Goal: Task Accomplishment & Management: Manage account settings

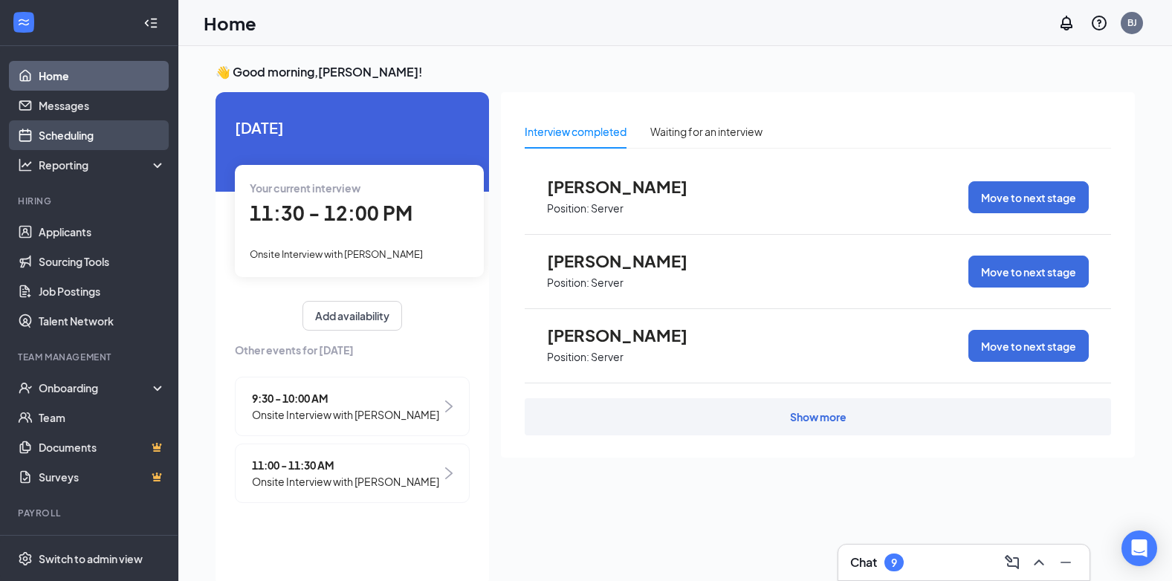
click at [71, 136] on link "Scheduling" at bounding box center [102, 135] width 127 height 30
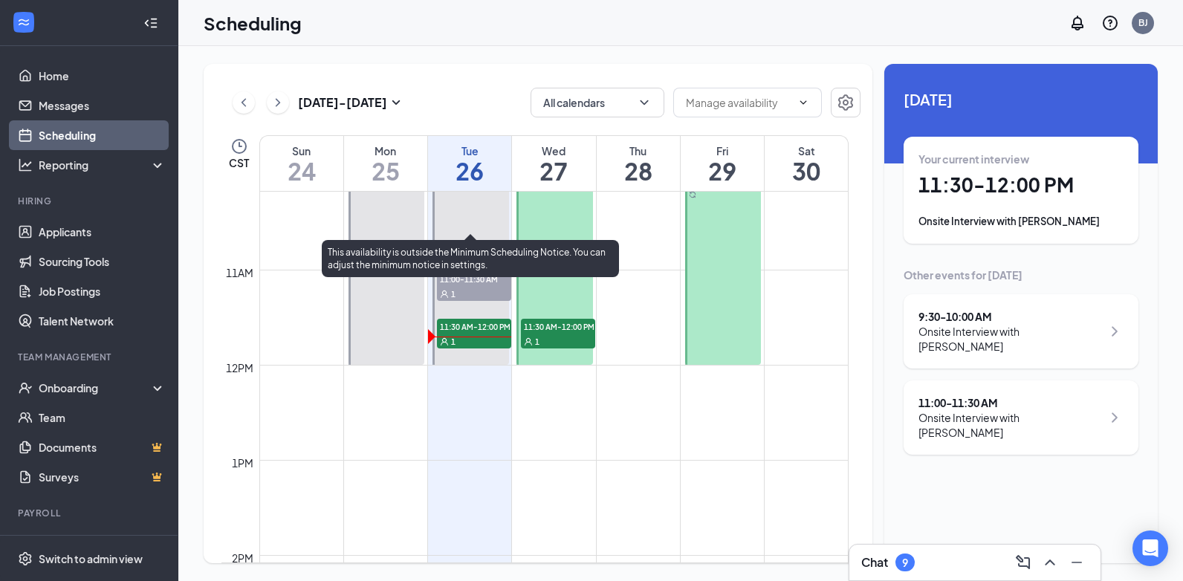
scroll to position [953, 0]
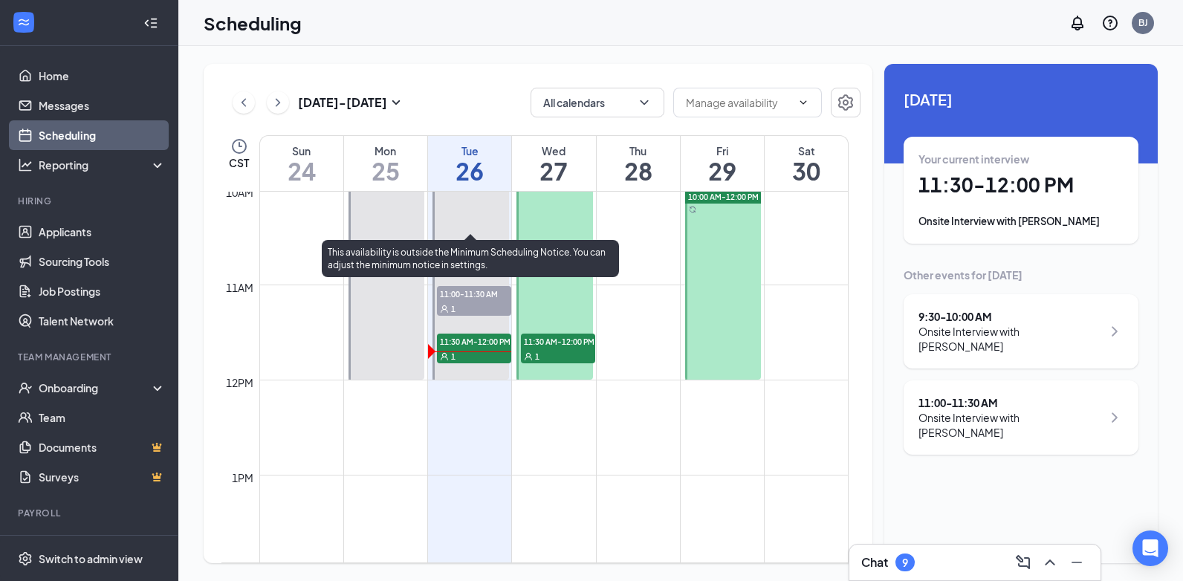
click at [473, 347] on span "11:30 AM-12:00 PM" at bounding box center [474, 341] width 74 height 15
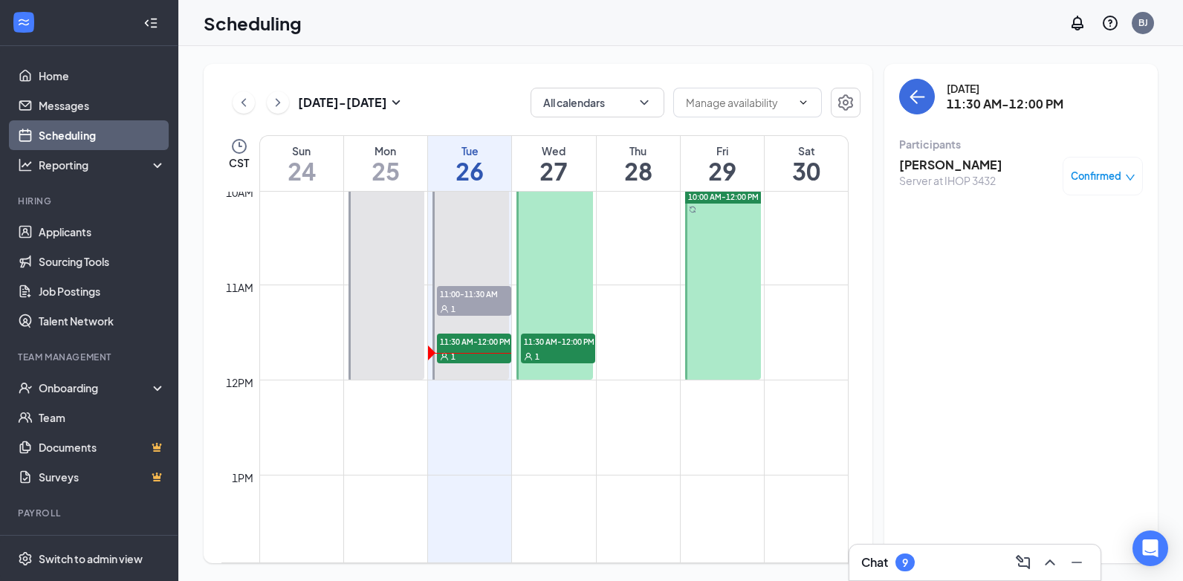
click at [1104, 175] on span "Confirmed" at bounding box center [1096, 176] width 51 height 15
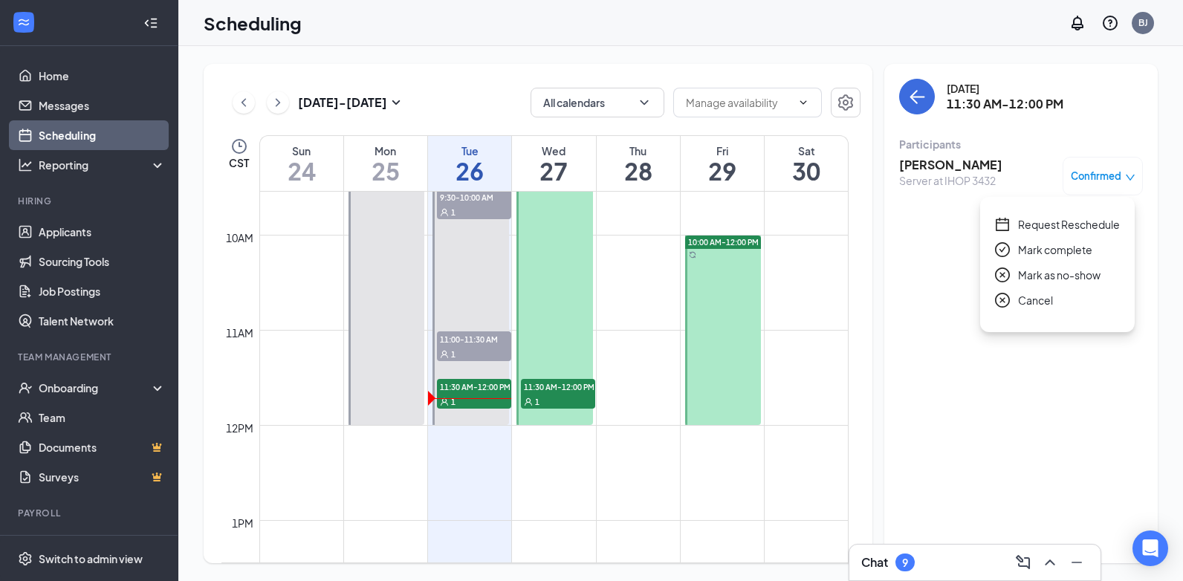
scroll to position [730, 0]
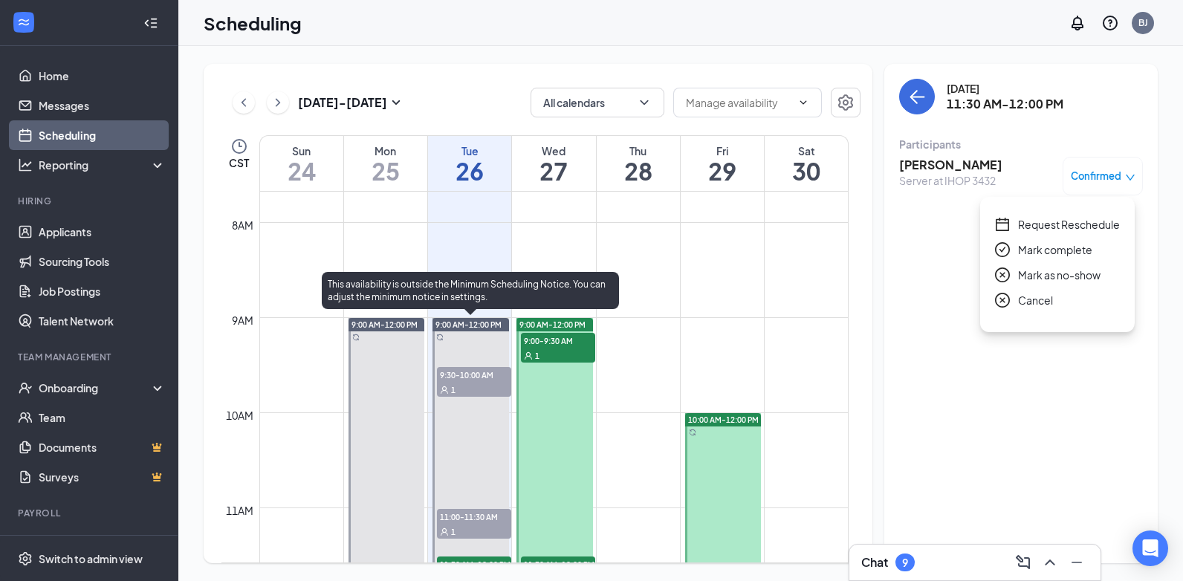
click at [467, 386] on div "1" at bounding box center [474, 389] width 74 height 15
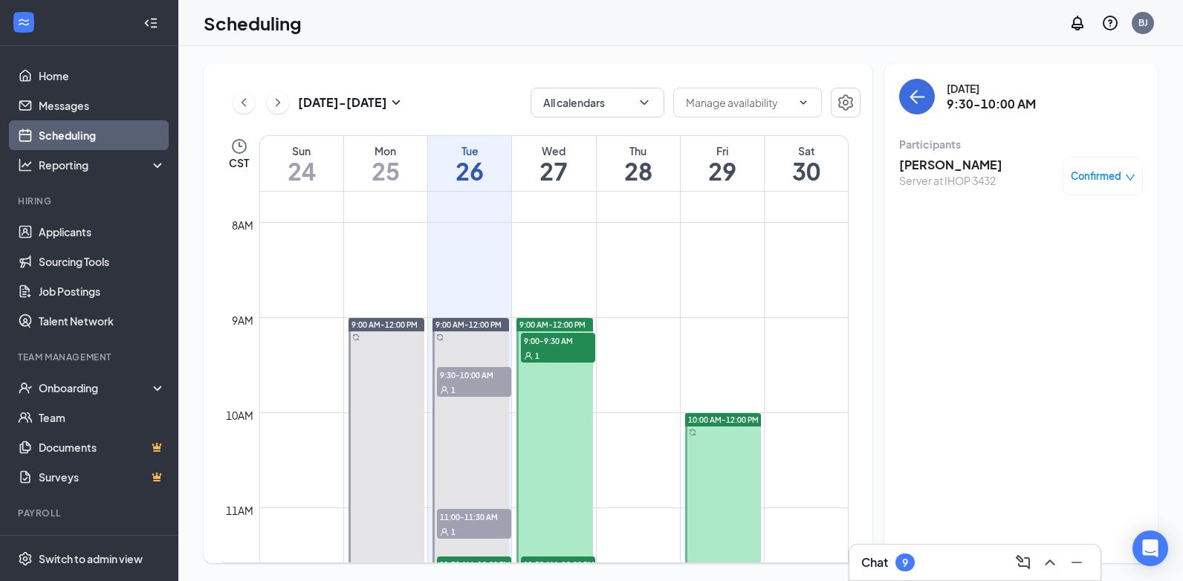
click at [1090, 179] on span "Confirmed" at bounding box center [1096, 176] width 51 height 15
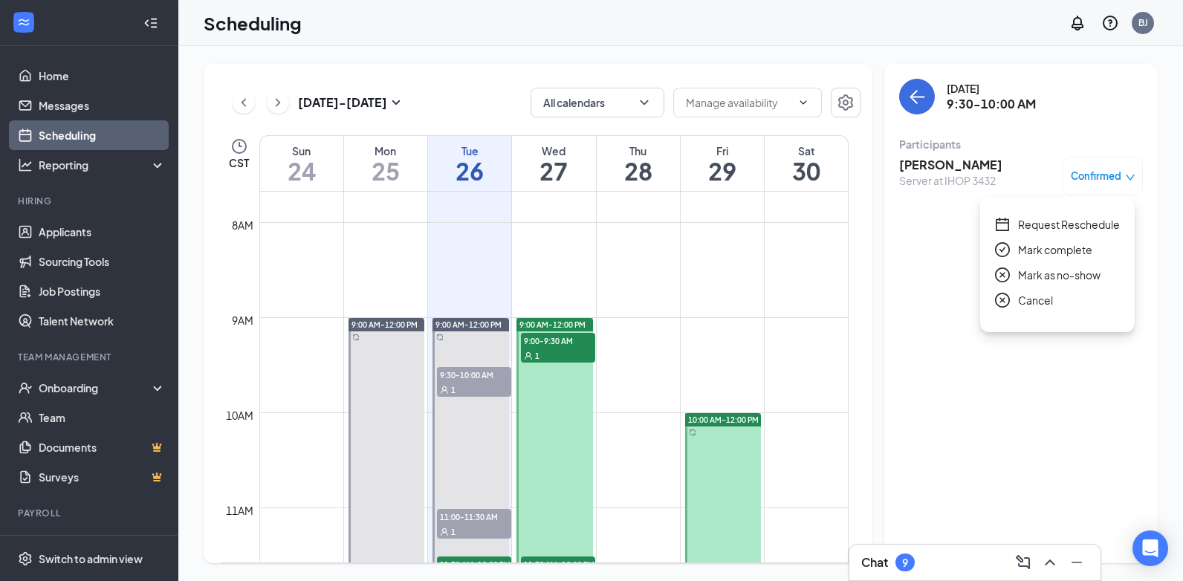
click at [1063, 276] on span "Mark as no-show" at bounding box center [1059, 275] width 82 height 16
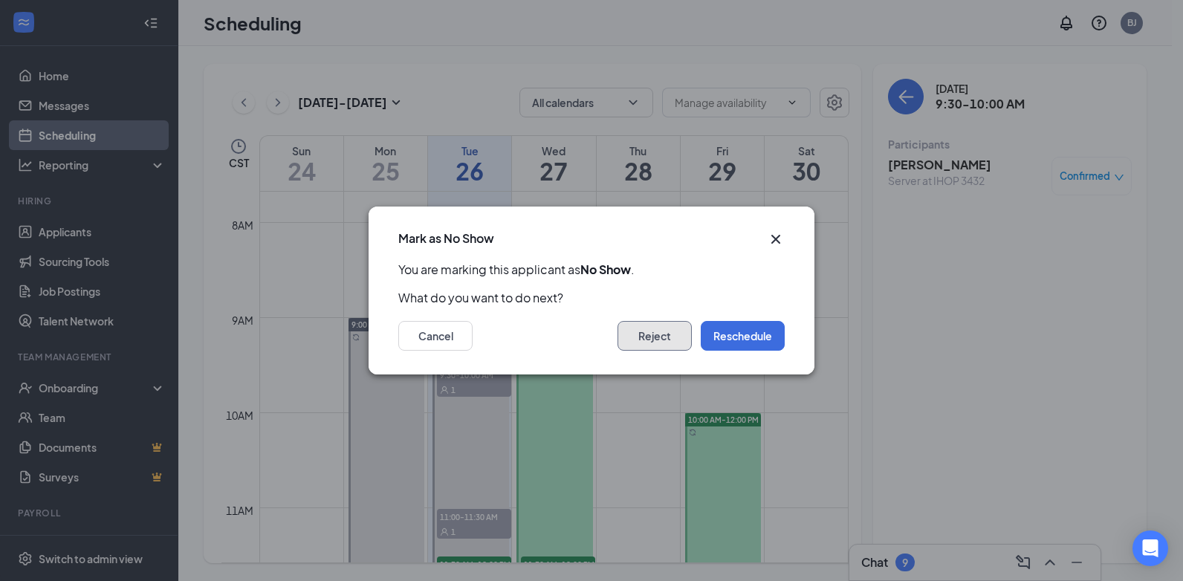
click at [652, 336] on button "Reject" at bounding box center [654, 336] width 74 height 30
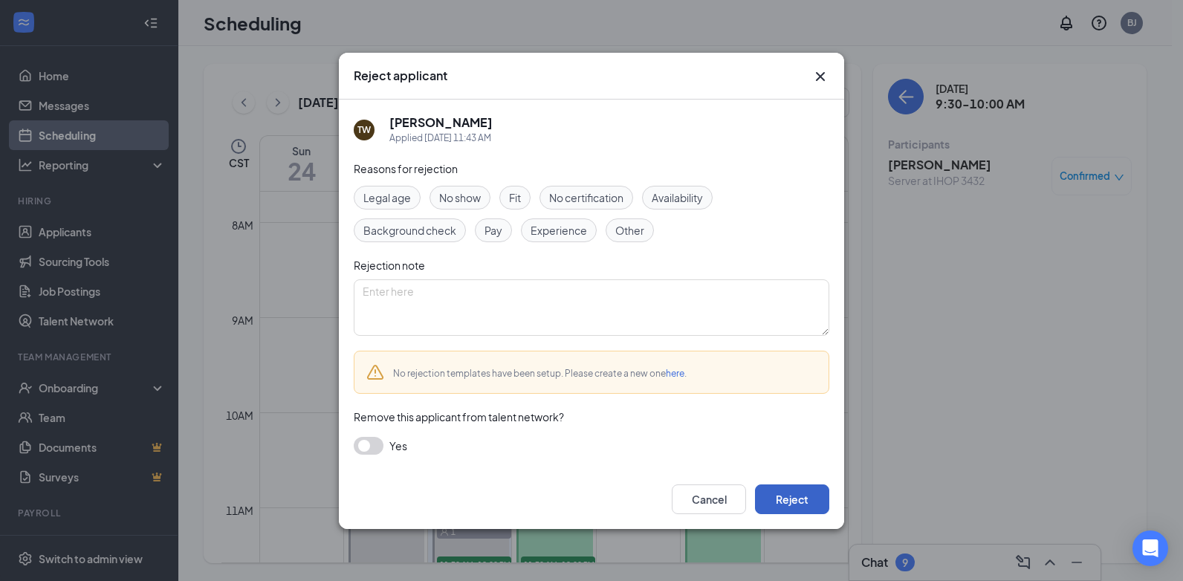
click at [791, 499] on button "Reject" at bounding box center [792, 499] width 74 height 30
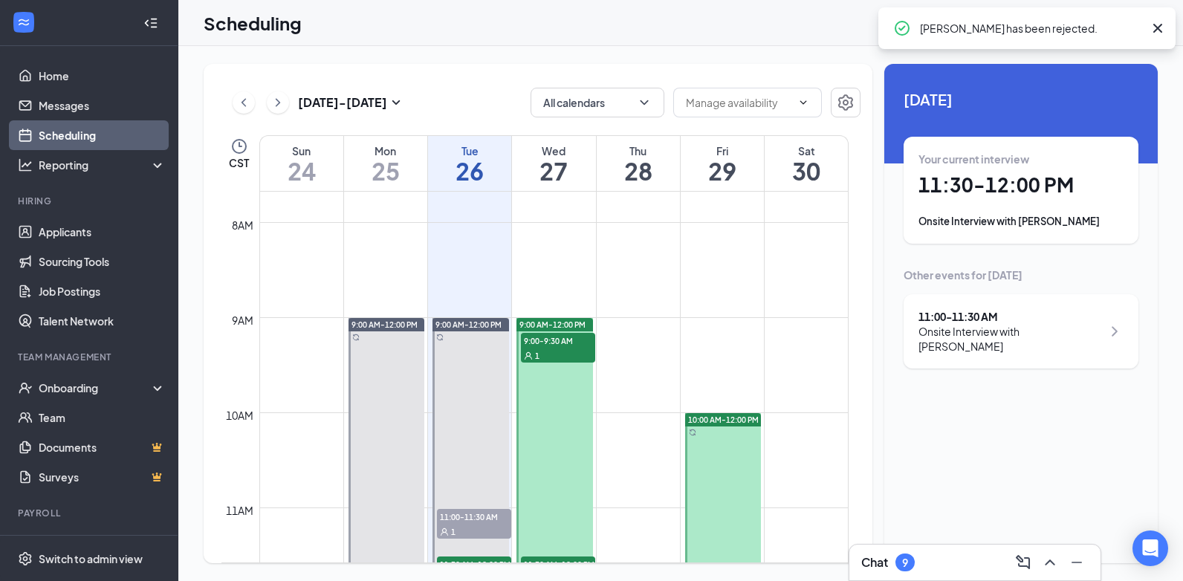
scroll to position [879, 0]
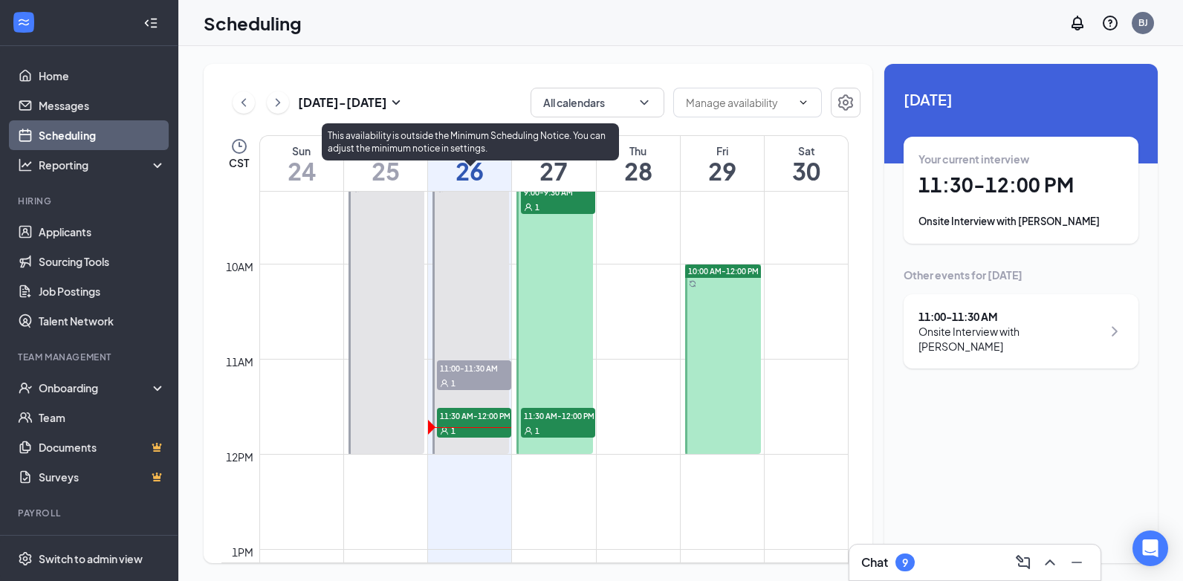
click at [474, 375] on div "1" at bounding box center [474, 382] width 74 height 15
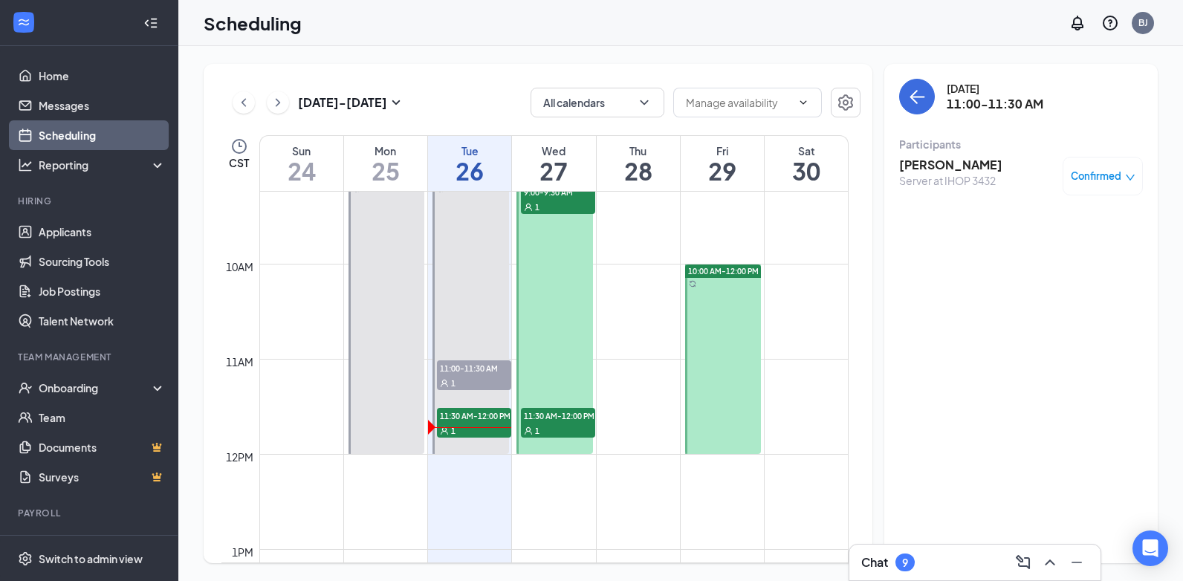
click at [1094, 175] on span "Confirmed" at bounding box center [1096, 176] width 51 height 15
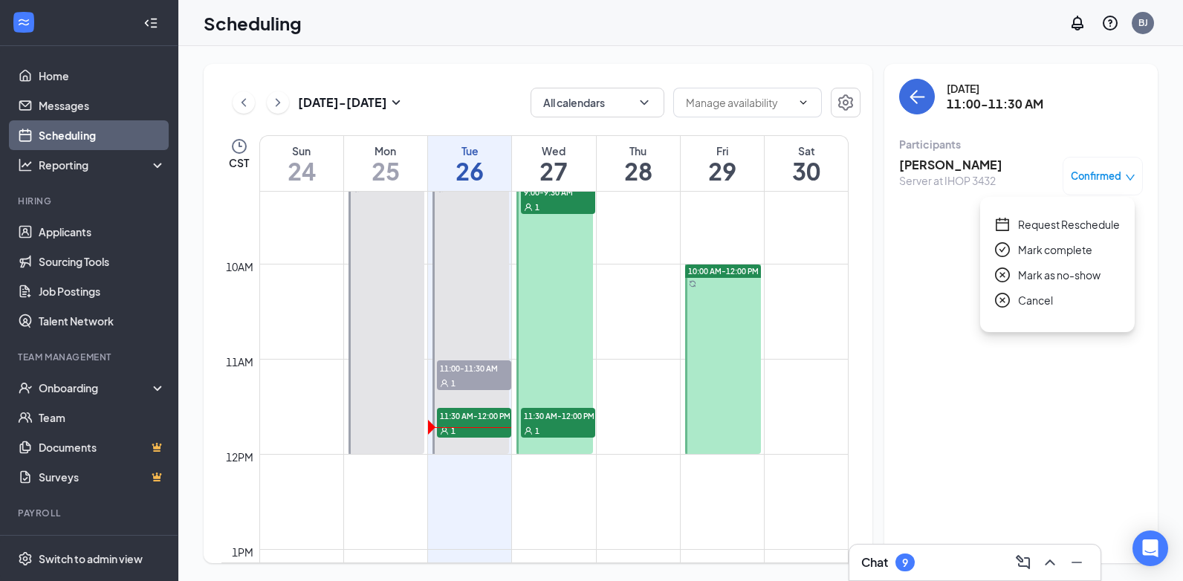
click at [1037, 278] on span "Mark as no-show" at bounding box center [1059, 275] width 82 height 16
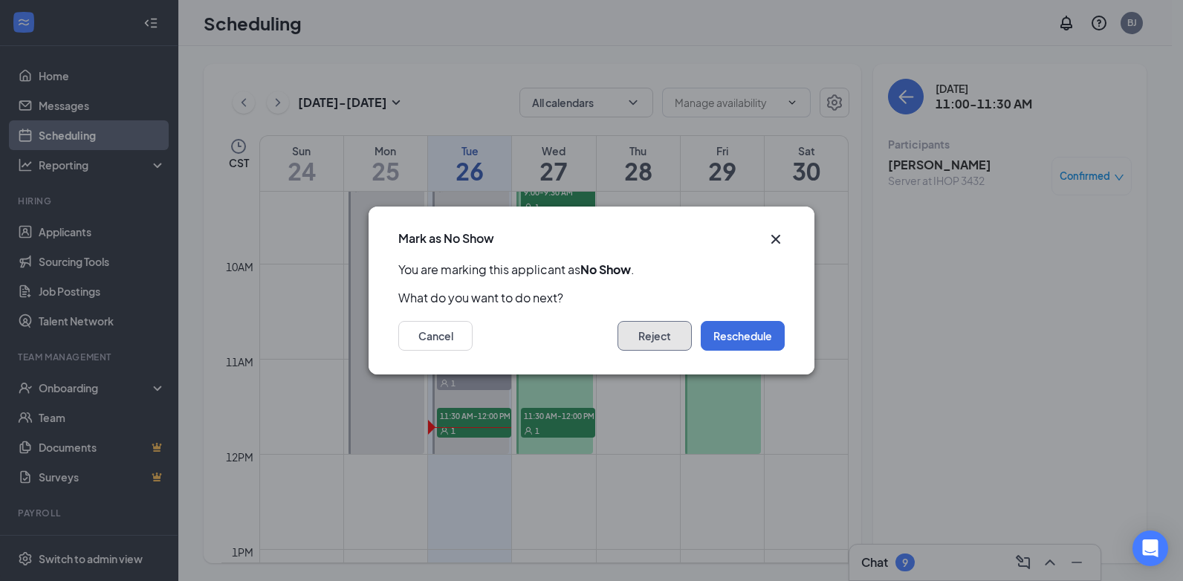
click at [666, 339] on button "Reject" at bounding box center [654, 336] width 74 height 30
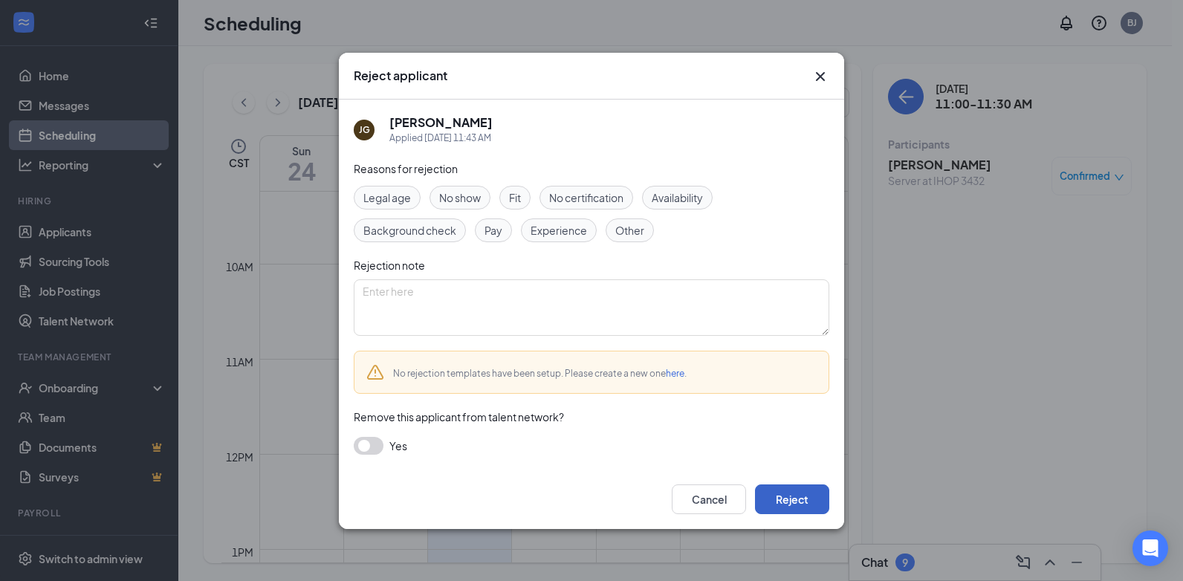
click at [787, 502] on button "Reject" at bounding box center [792, 499] width 74 height 30
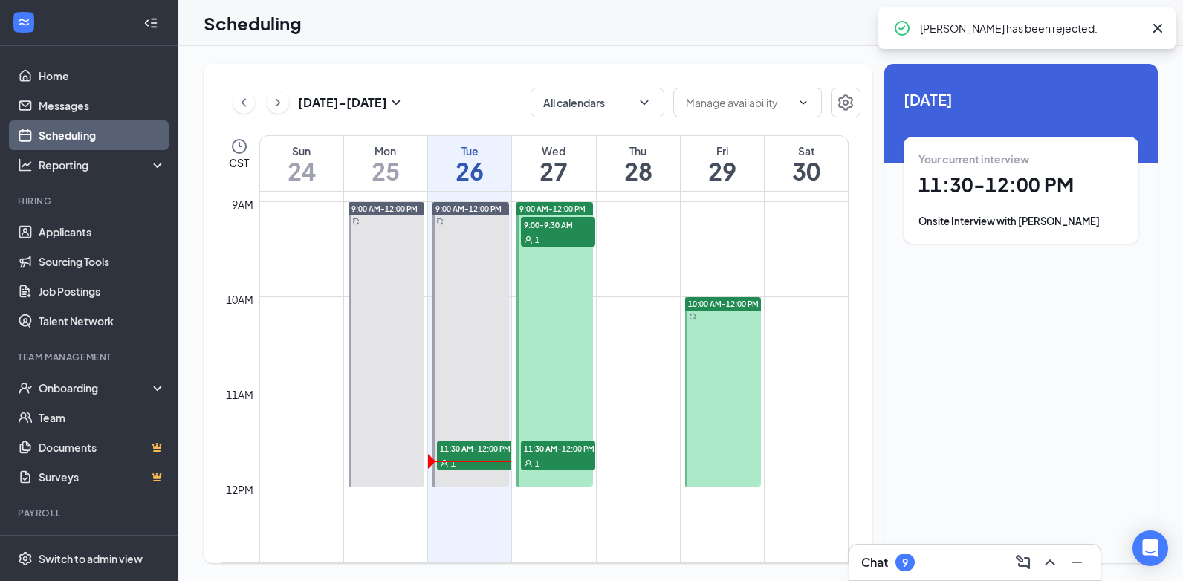
scroll to position [805, 0]
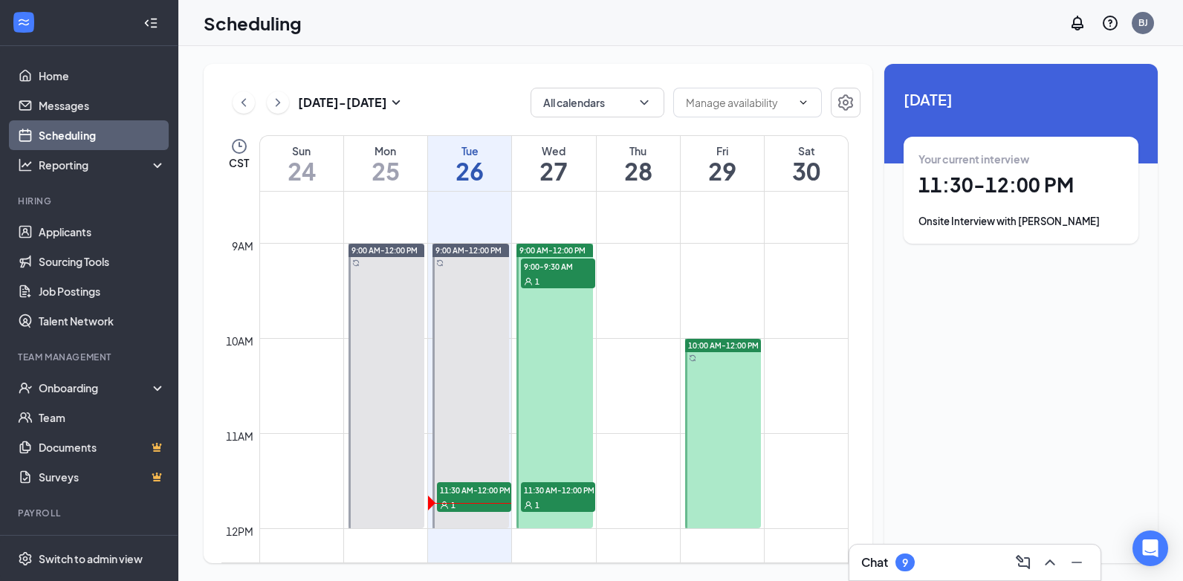
click at [563, 278] on div "1" at bounding box center [558, 280] width 74 height 15
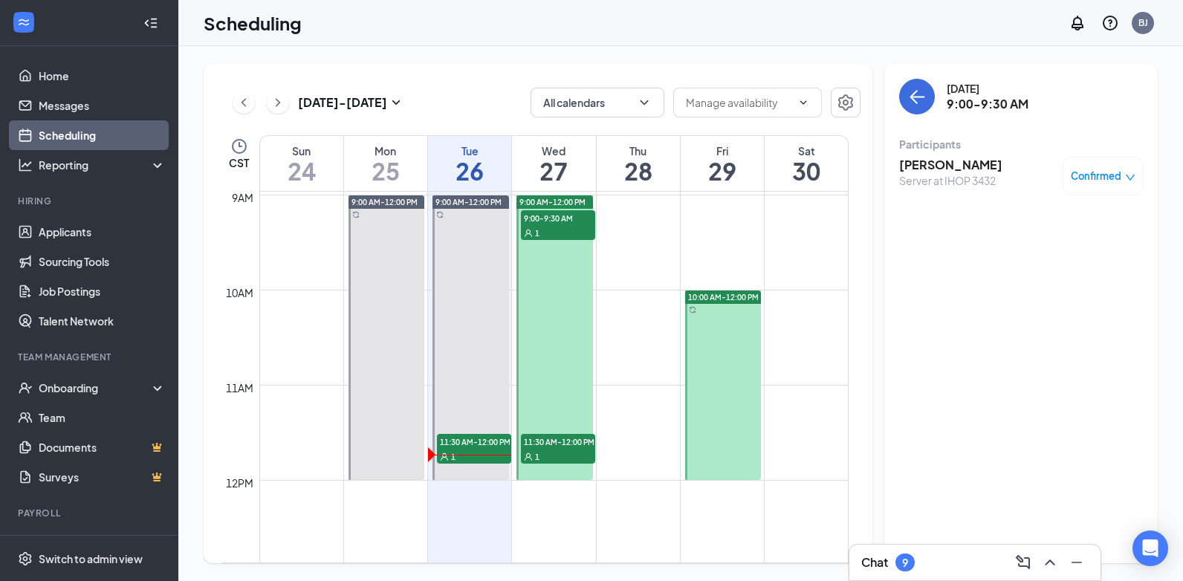
scroll to position [879, 0]
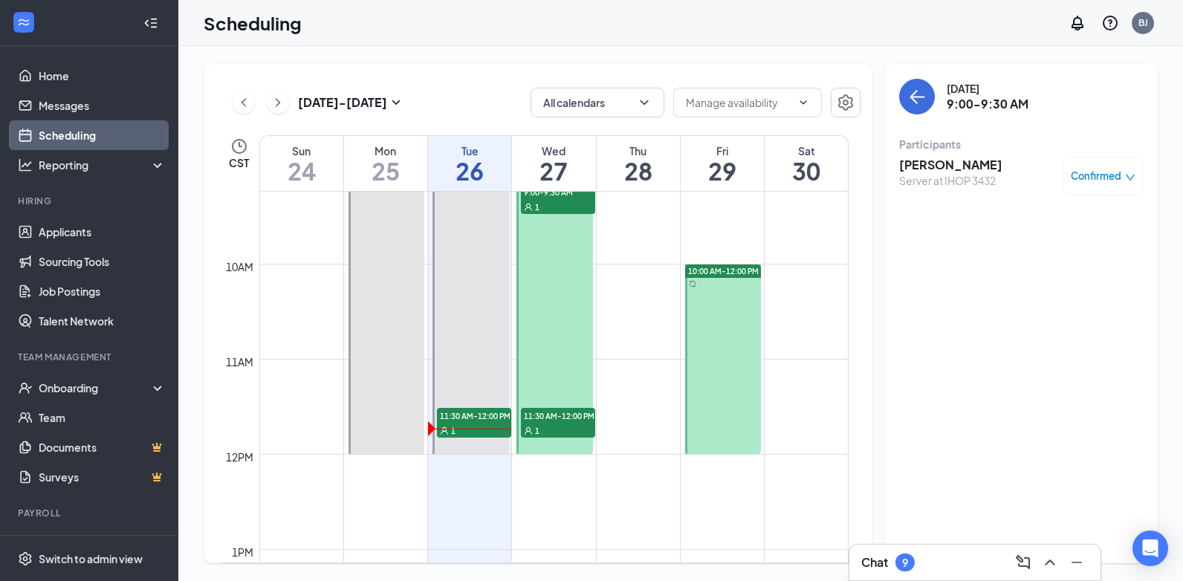
click at [558, 423] on div "1" at bounding box center [558, 430] width 74 height 15
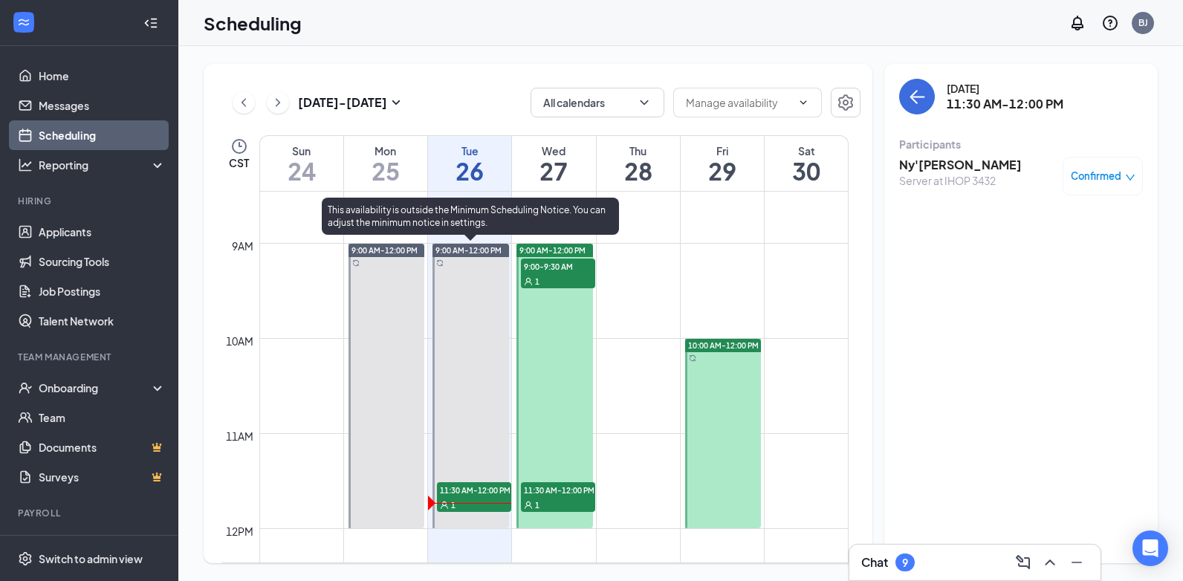
click at [463, 501] on div "1" at bounding box center [474, 504] width 74 height 15
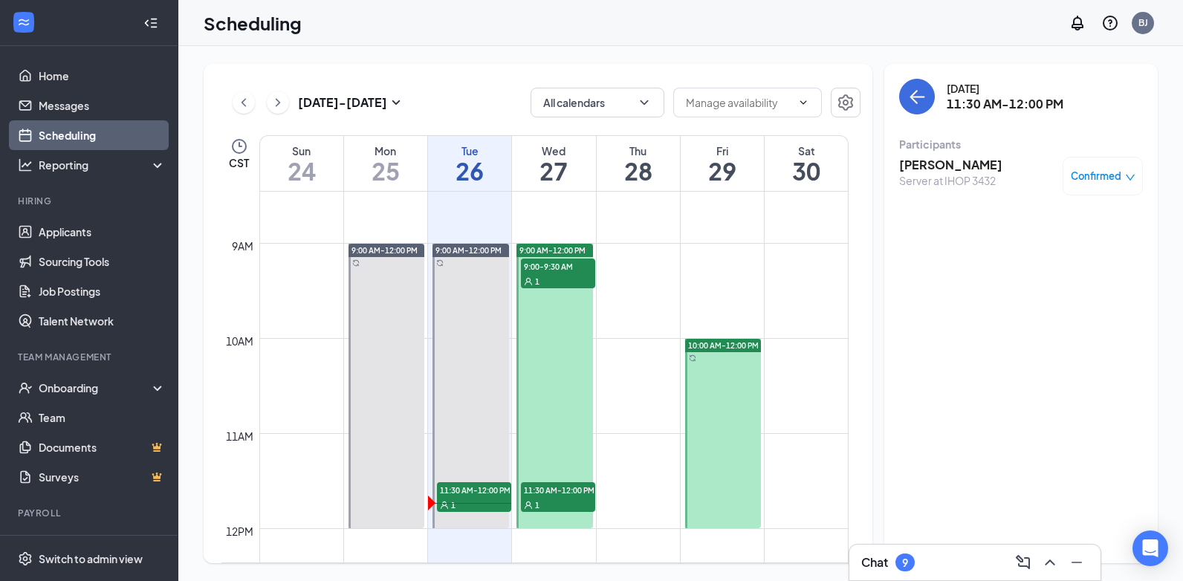
click at [1079, 178] on span "Confirmed" at bounding box center [1096, 176] width 51 height 15
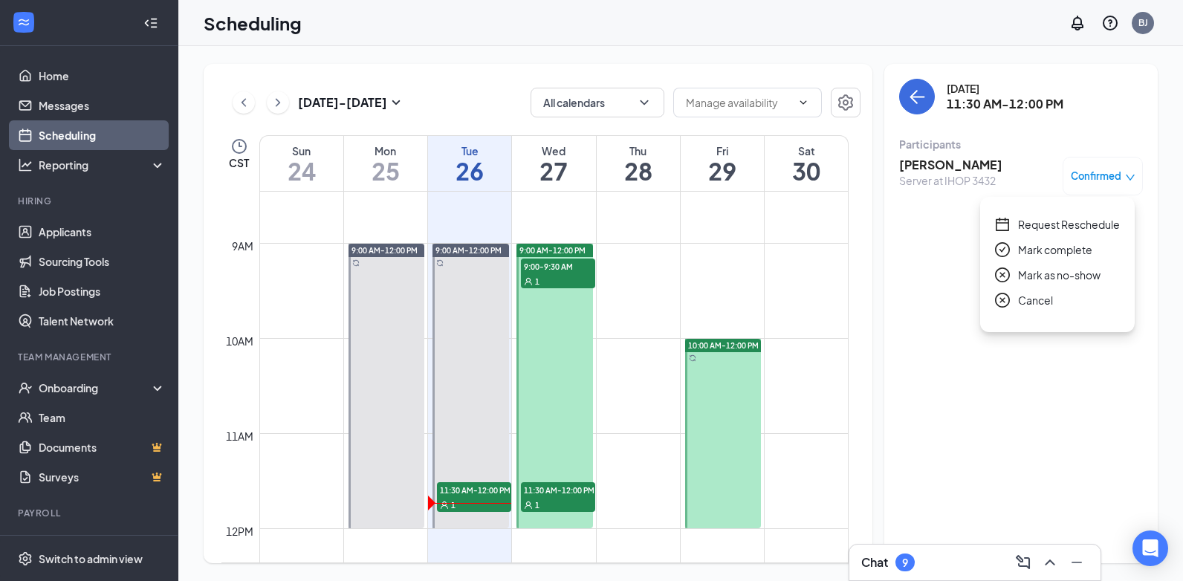
click at [1051, 223] on span "Request Reschedule" at bounding box center [1069, 224] width 102 height 16
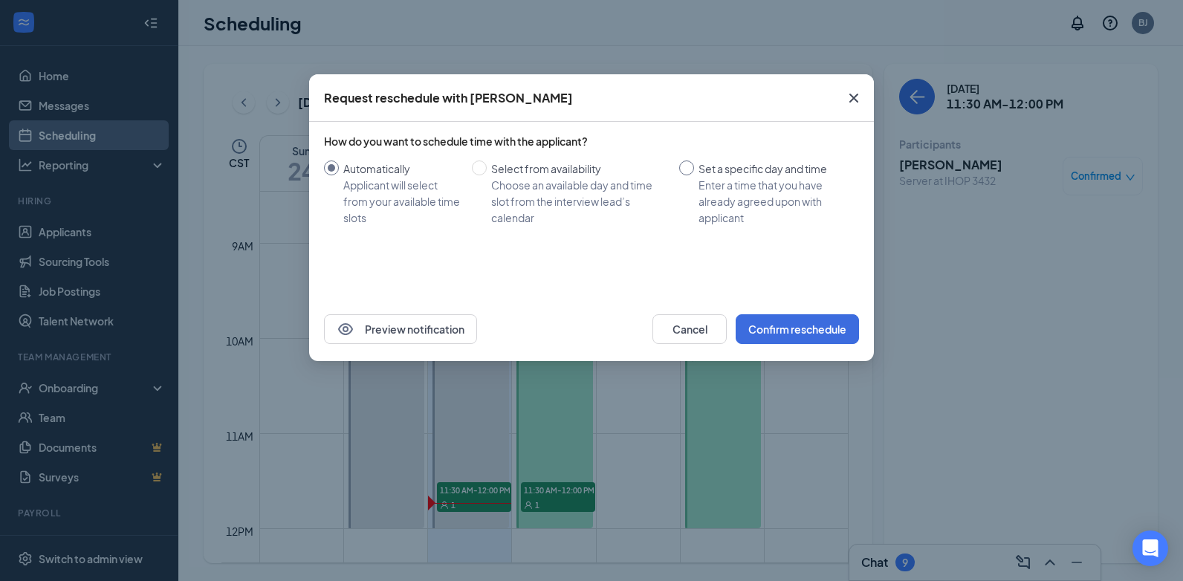
click at [687, 168] on input "Set a specific day and time Enter a time that you have already agreed upon with…" at bounding box center [686, 168] width 15 height 15
radio input "true"
radio input "false"
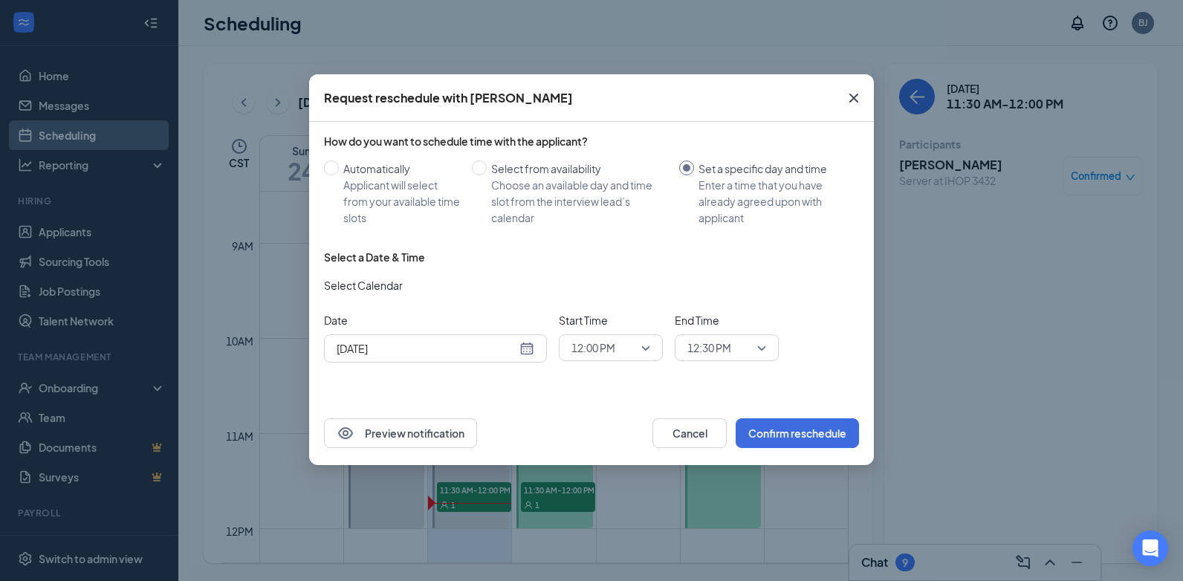
click at [375, 351] on input "[DATE]" at bounding box center [427, 348] width 180 height 16
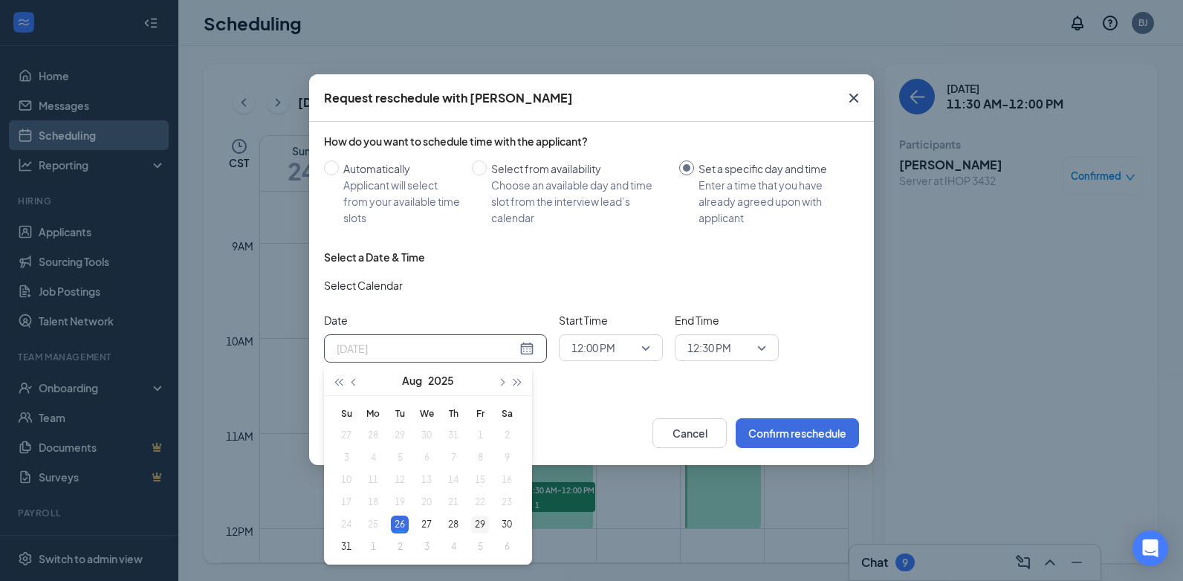
type input "[DATE]"
click at [478, 526] on div "29" at bounding box center [480, 525] width 18 height 18
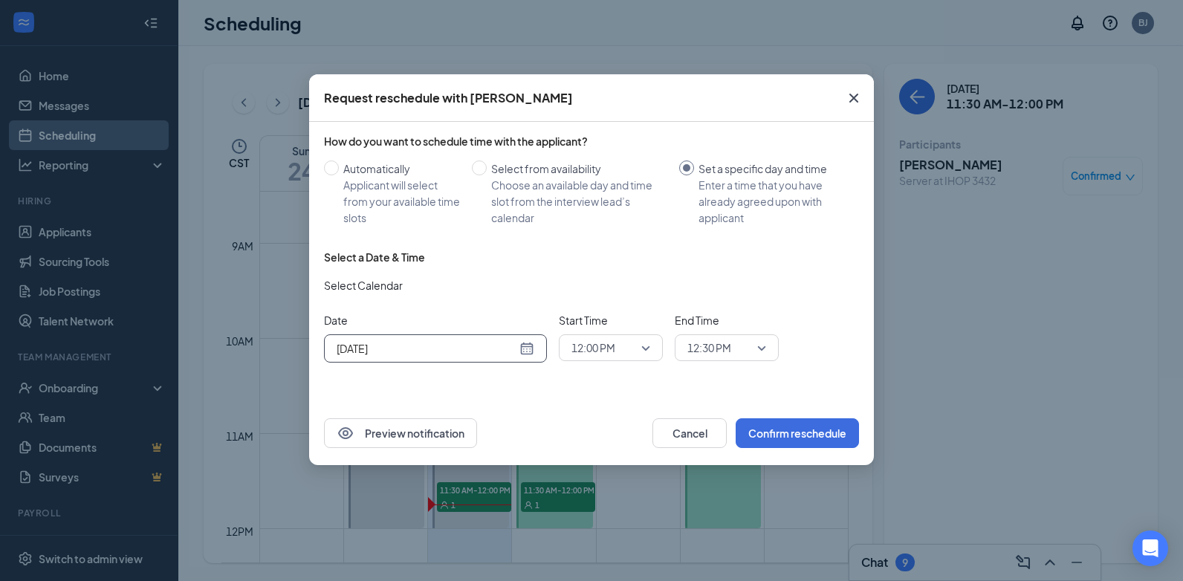
click at [646, 346] on span "12:00 PM" at bounding box center [610, 348] width 79 height 22
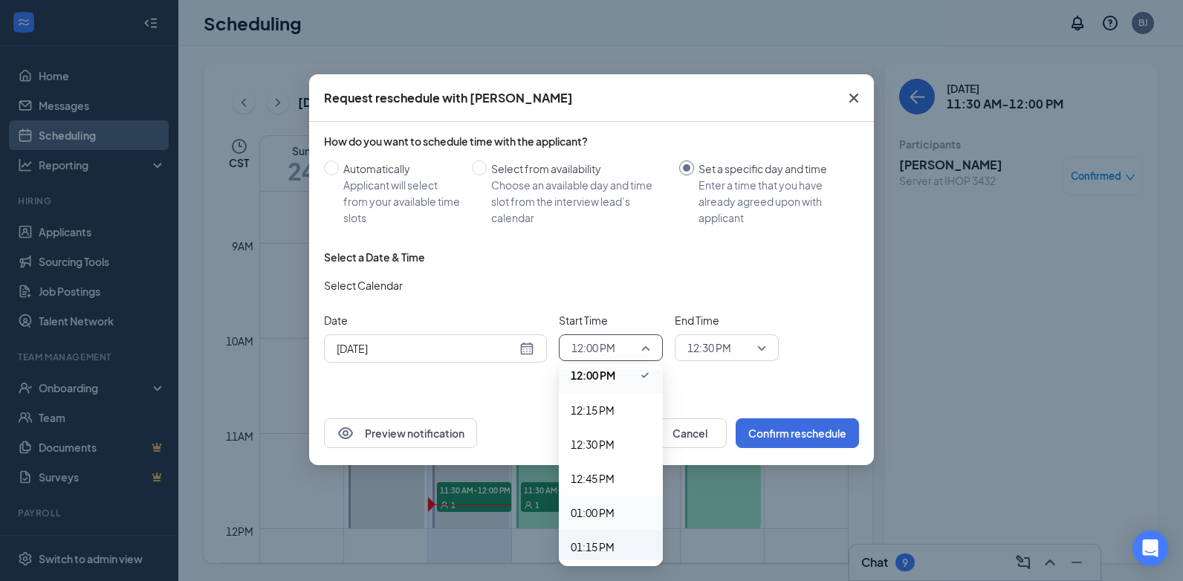
scroll to position [1709, 0]
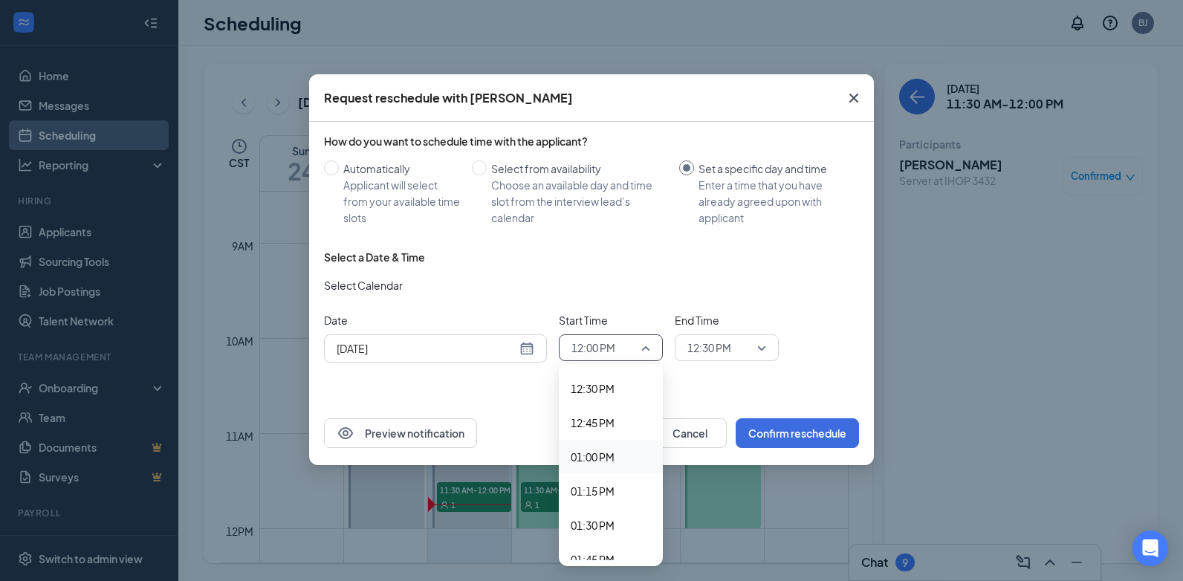
click at [589, 461] on span "01:00 PM" at bounding box center [593, 457] width 44 height 16
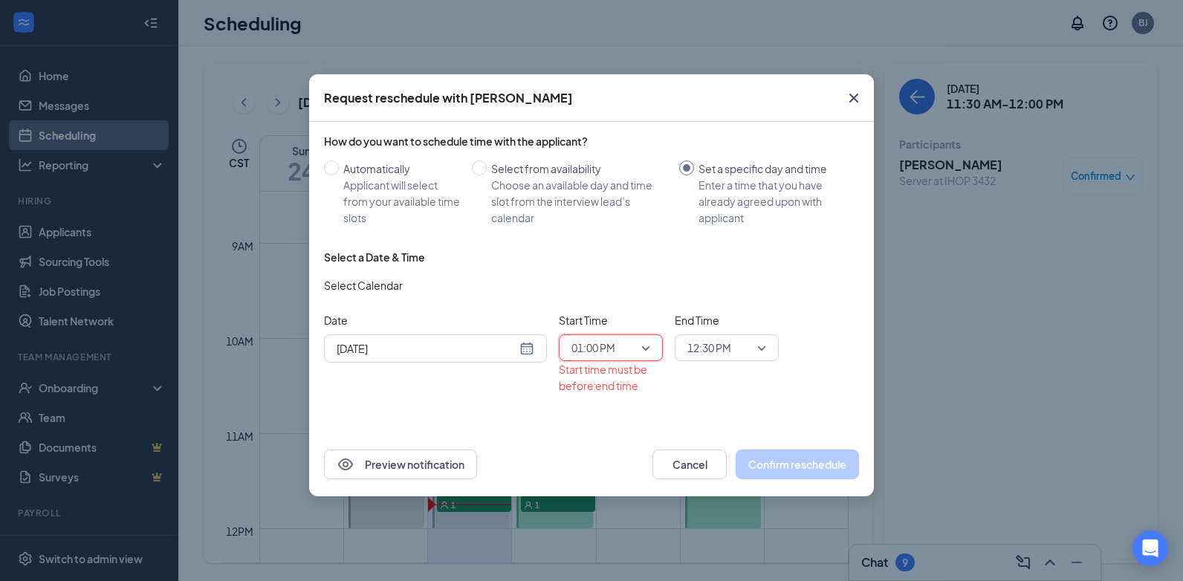
click at [762, 347] on span "12:30 PM" at bounding box center [726, 348] width 79 height 22
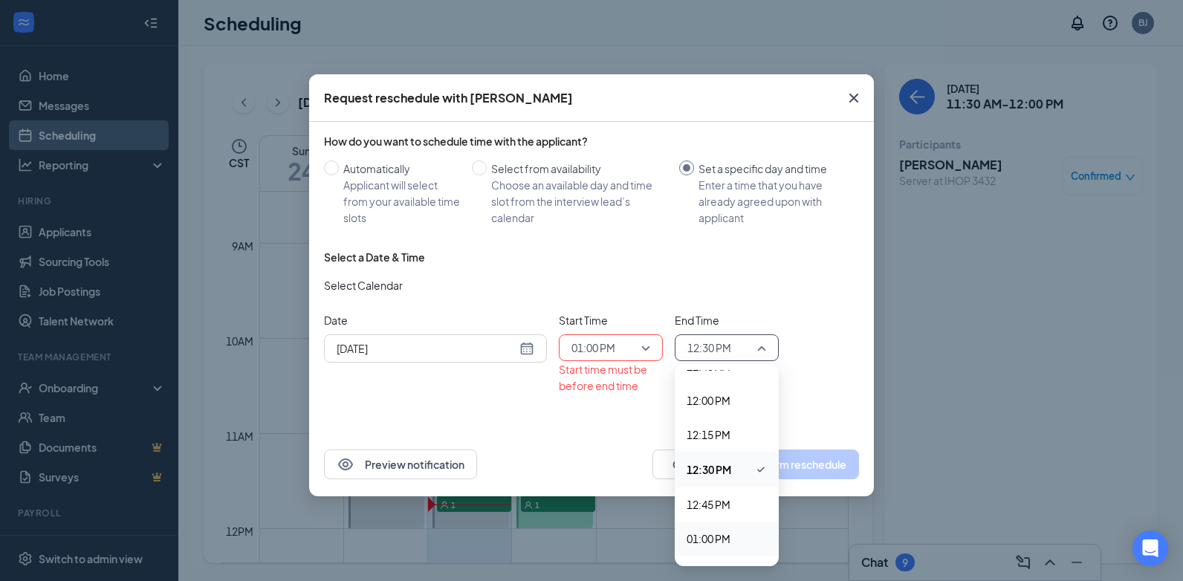
scroll to position [1777, 0]
click at [715, 457] on span "01:30 PM" at bounding box center [709, 457] width 44 height 16
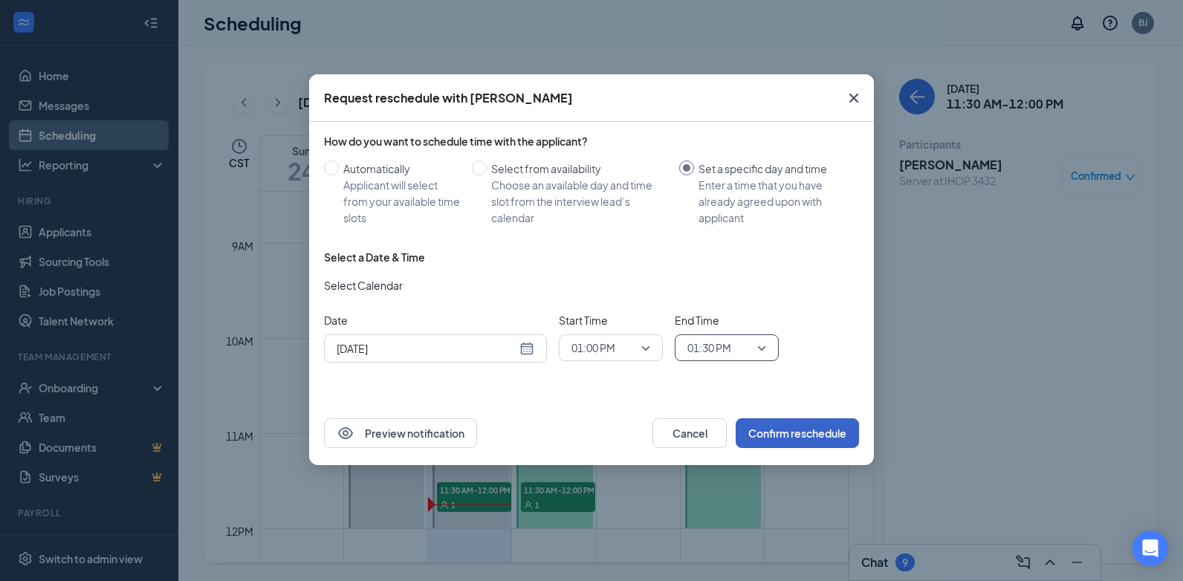
click at [793, 429] on button "Confirm reschedule" at bounding box center [797, 433] width 123 height 30
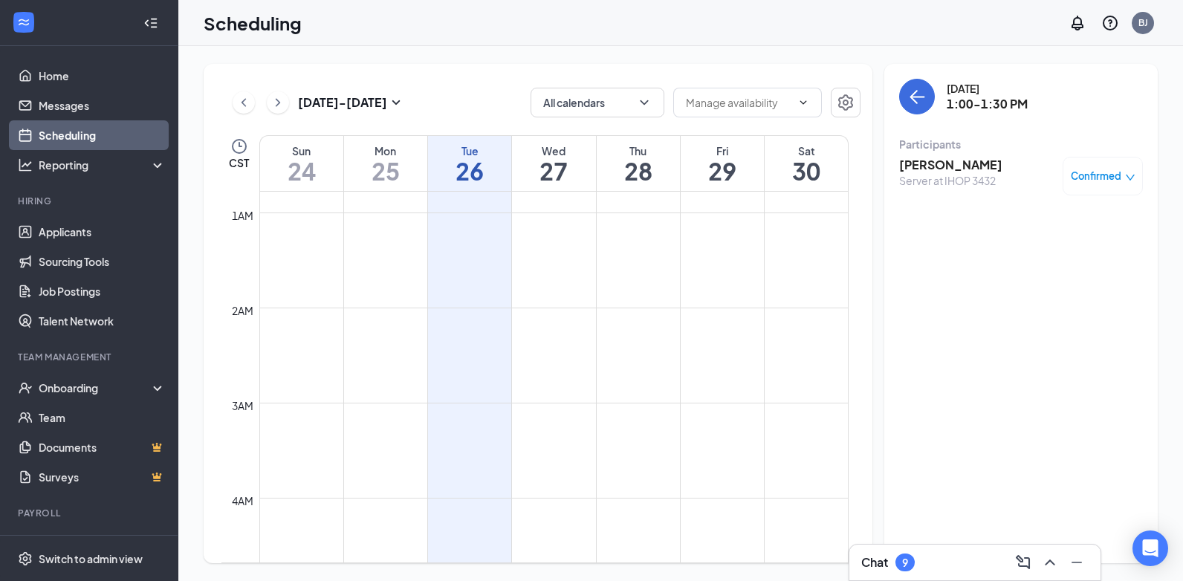
scroll to position [62, 0]
